Goal: Transaction & Acquisition: Obtain resource

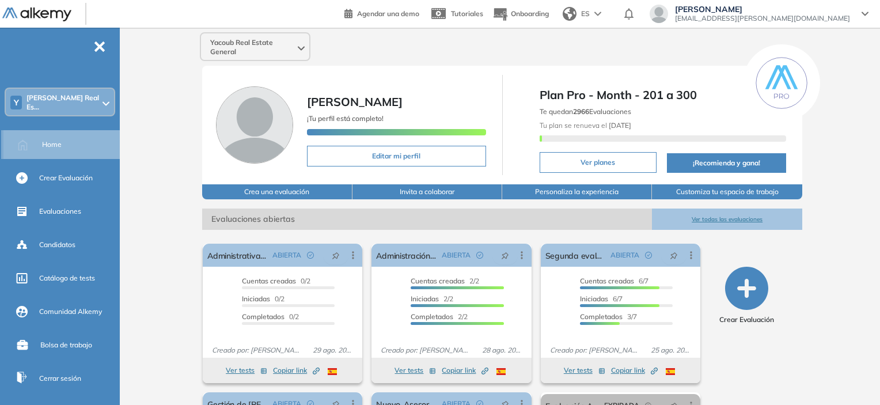
drag, startPoint x: 55, startPoint y: 149, endPoint x: 53, endPoint y: 142, distance: 7.3
click at [55, 148] on div "Home" at bounding box center [79, 145] width 75 height 20
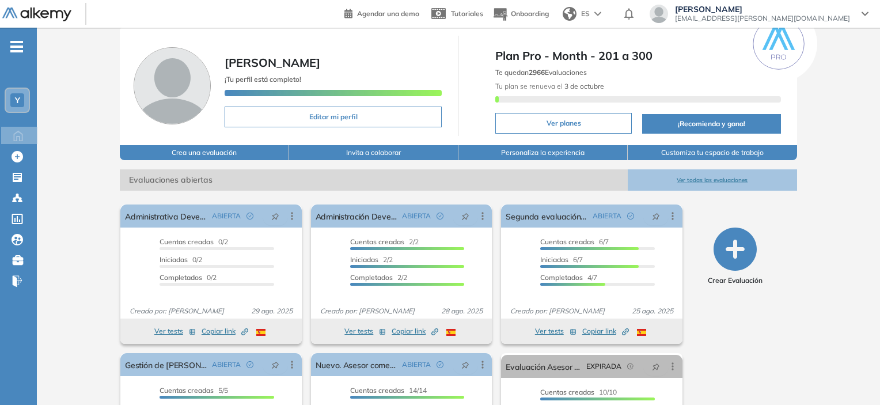
scroll to position [58, 0]
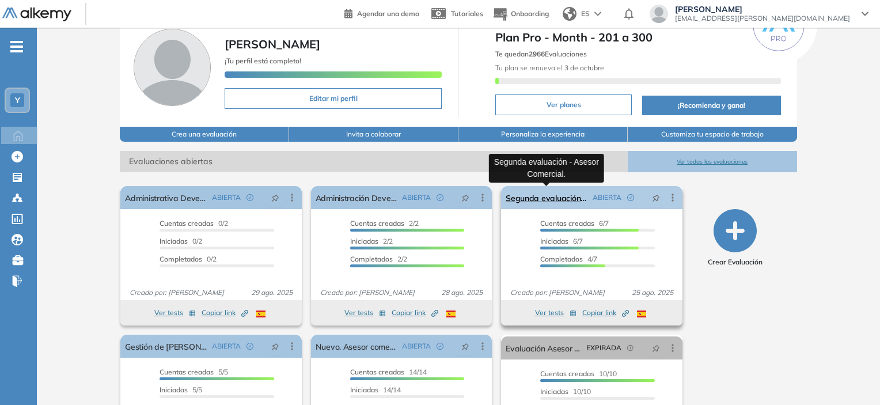
click at [557, 192] on link "Segunda evaluación - Asesor Comercial." at bounding box center [547, 197] width 82 height 23
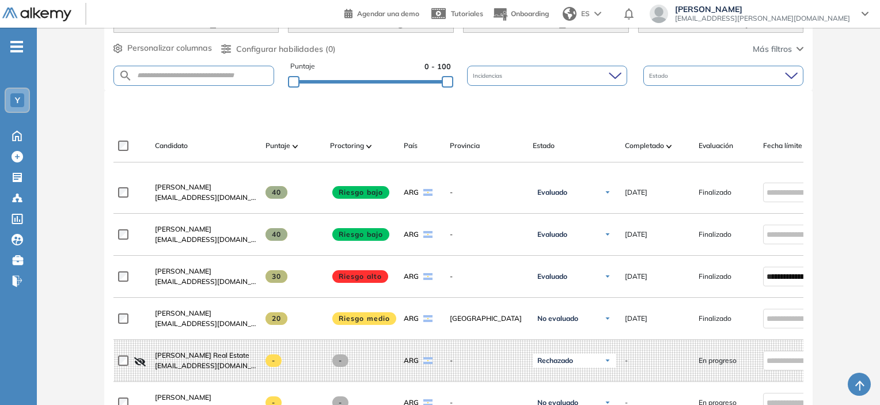
scroll to position [256, 0]
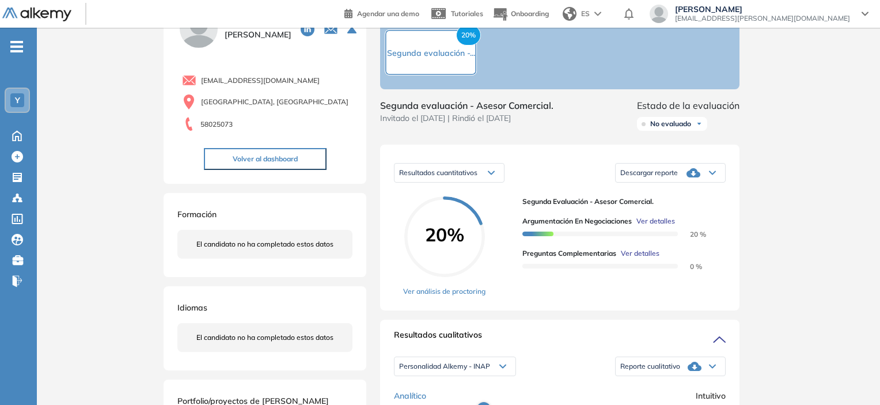
scroll to position [230, 0]
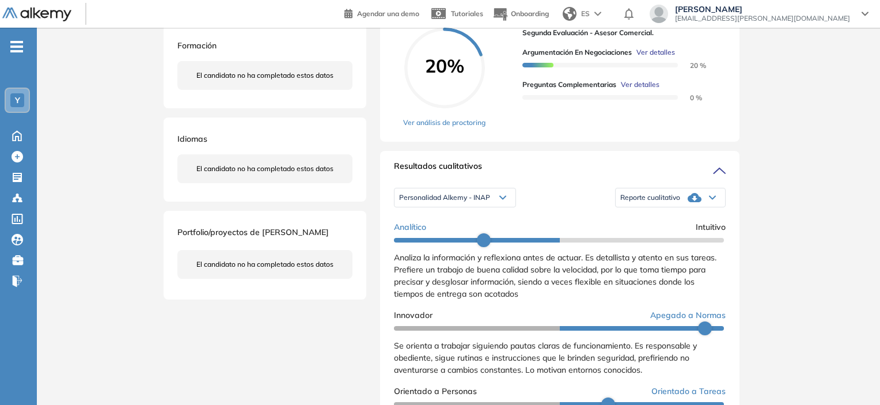
click at [475, 207] on div "Personalidad Alkemy - INAP Personalidad Alkemy - INAP Perfil de Habilidades Com…" at bounding box center [455, 198] width 122 height 20
click at [474, 207] on div "Personalidad Alkemy - INAP" at bounding box center [455, 197] width 121 height 18
click at [470, 221] on li "Personalidad Alkemy - INAP" at bounding box center [442, 216] width 84 height 12
click at [646, 202] on span "Reporte cualitativo" at bounding box center [650, 197] width 60 height 9
click at [639, 221] on li "Reporte con Afinidad AI" at bounding box center [656, 216] width 70 height 12
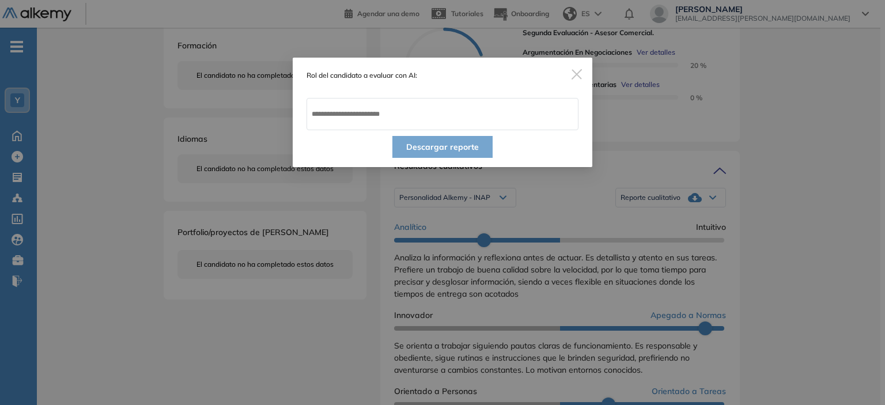
click at [584, 77] on span "Close" at bounding box center [576, 73] width 31 height 31
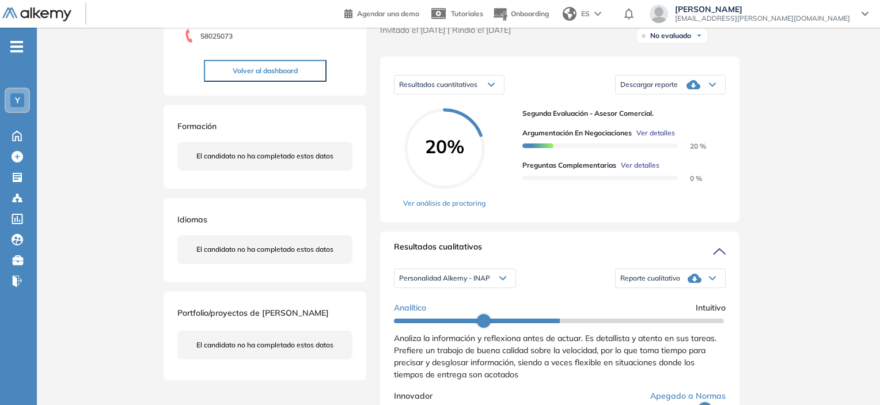
scroll to position [0, 0]
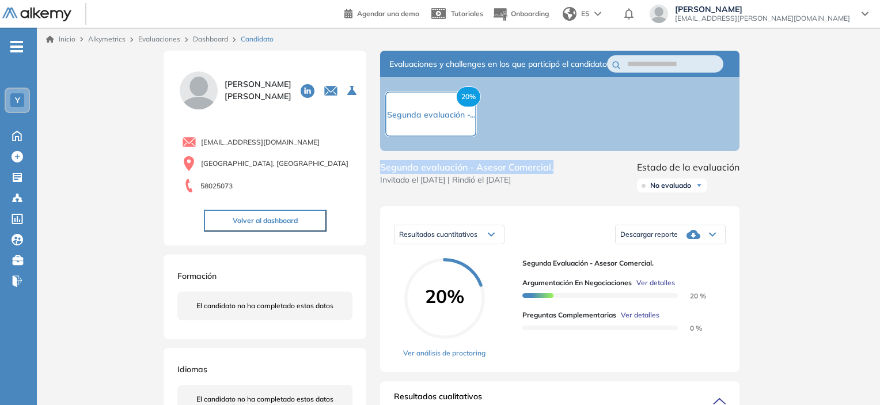
drag, startPoint x: 562, startPoint y: 179, endPoint x: 369, endPoint y: 182, distance: 193.0
copy span "Segunda evaluación - Asesor Comercial."
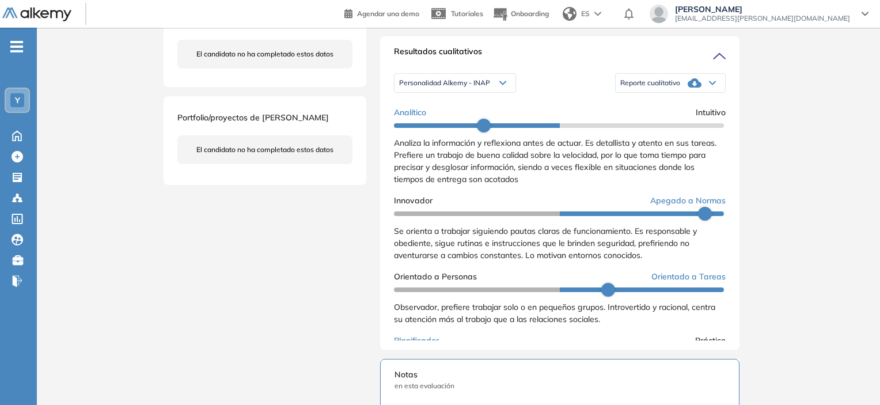
scroll to position [346, 0]
click at [665, 84] on div "Reporte cualitativo" at bounding box center [670, 82] width 109 height 23
click at [659, 106] on li "Reporte con Afinidad AI" at bounding box center [656, 100] width 70 height 12
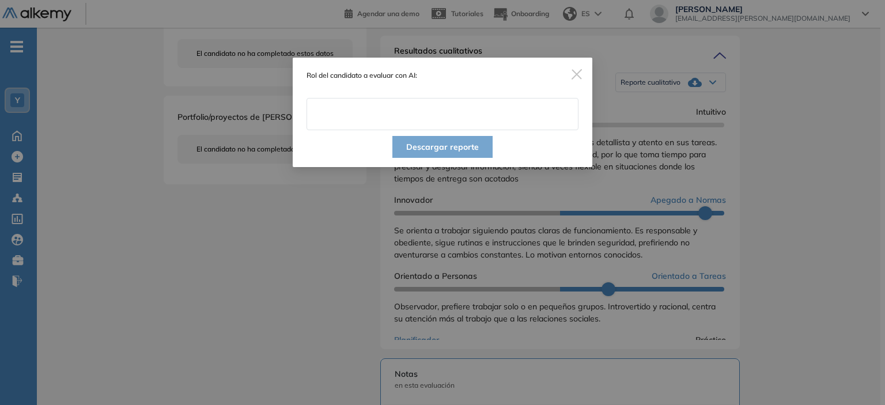
click at [486, 116] on input "text" at bounding box center [442, 114] width 272 height 32
paste input "**********"
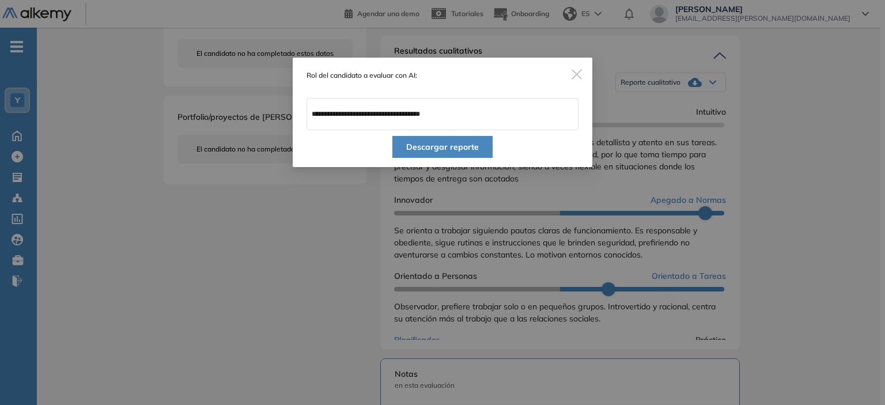
type input "**********"
click at [458, 145] on button "Descargar reporte" at bounding box center [442, 147] width 100 height 22
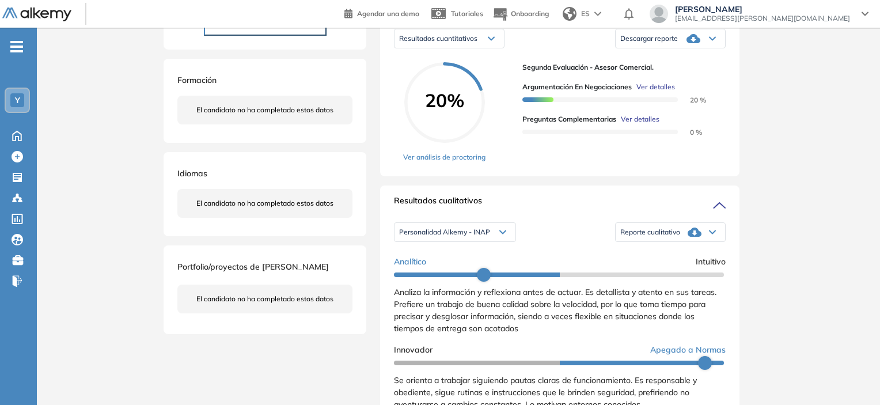
scroll to position [115, 0]
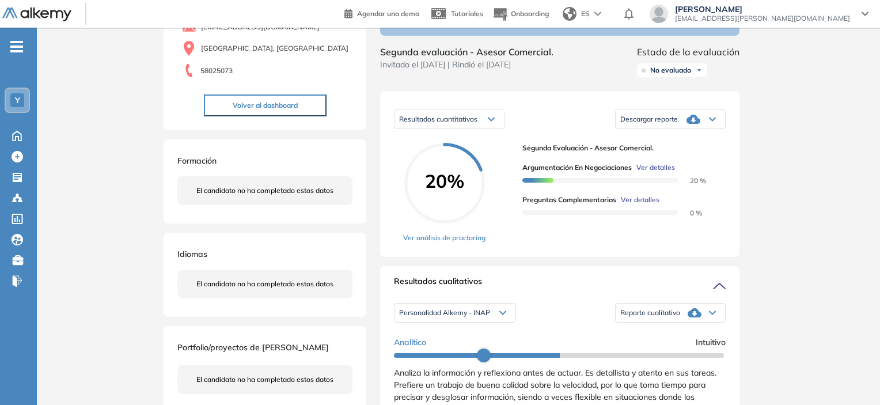
click at [673, 124] on span "Descargar reporte" at bounding box center [649, 119] width 58 height 9
click at [670, 164] on li "Descargar informe resumido" at bounding box center [664, 158] width 86 height 12
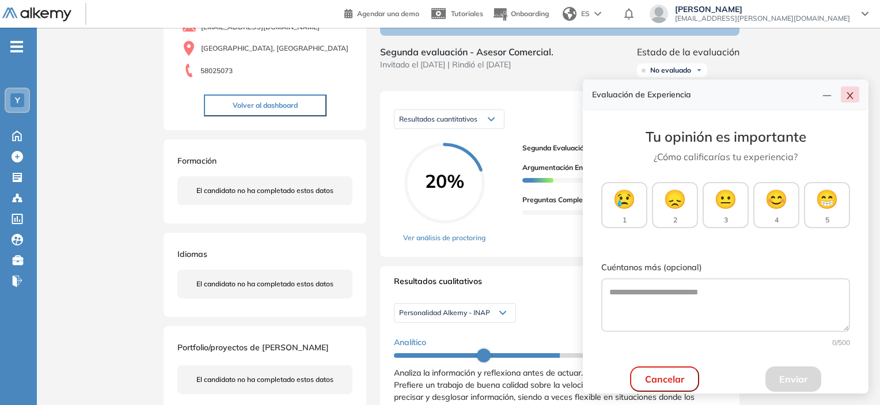
click at [855, 95] on button "button" at bounding box center [850, 94] width 18 height 16
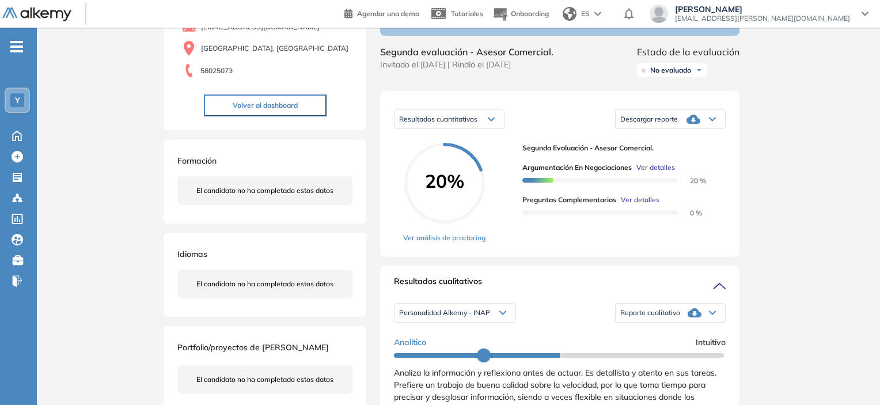
click at [666, 77] on div "No evaluado" at bounding box center [672, 70] width 70 height 14
drag, startPoint x: 674, startPoint y: 117, endPoint x: 672, endPoint y: 127, distance: 10.1
click at [672, 124] on div "Evaluado" at bounding box center [672, 113] width 69 height 21
click at [672, 119] on li "Evaluado" at bounding box center [664, 114] width 27 height 12
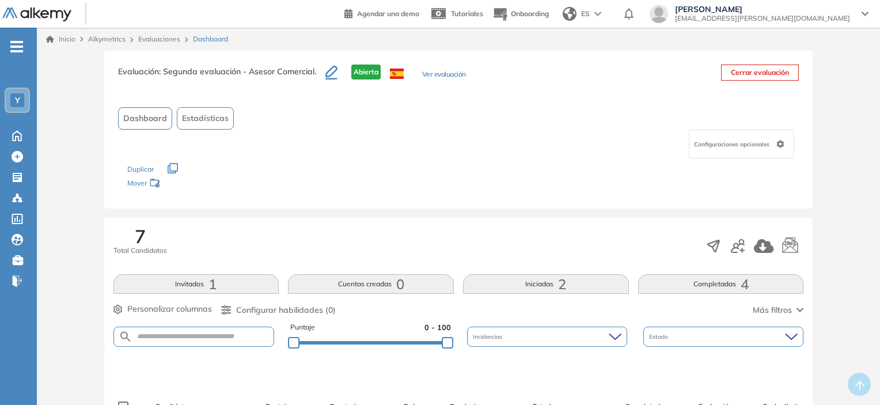
click at [58, 16] on img at bounding box center [36, 14] width 69 height 14
